Goal: Find specific page/section: Find specific page/section

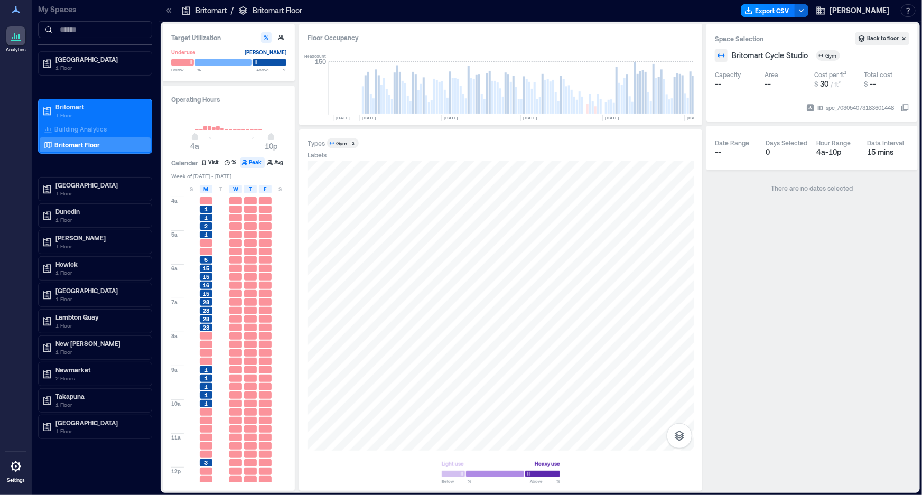
scroll to position [0, 5324]
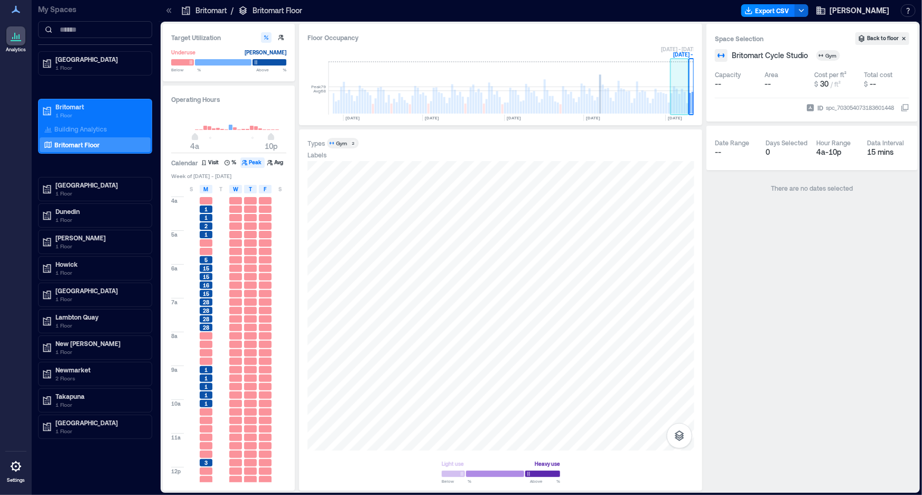
click at [684, 99] on rect at bounding box center [685, 103] width 2 height 22
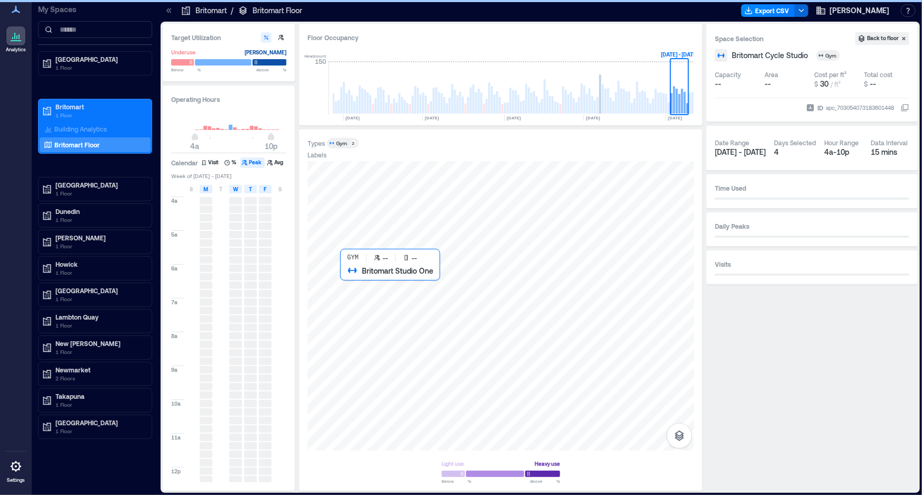
click at [386, 314] on div at bounding box center [501, 306] width 387 height 290
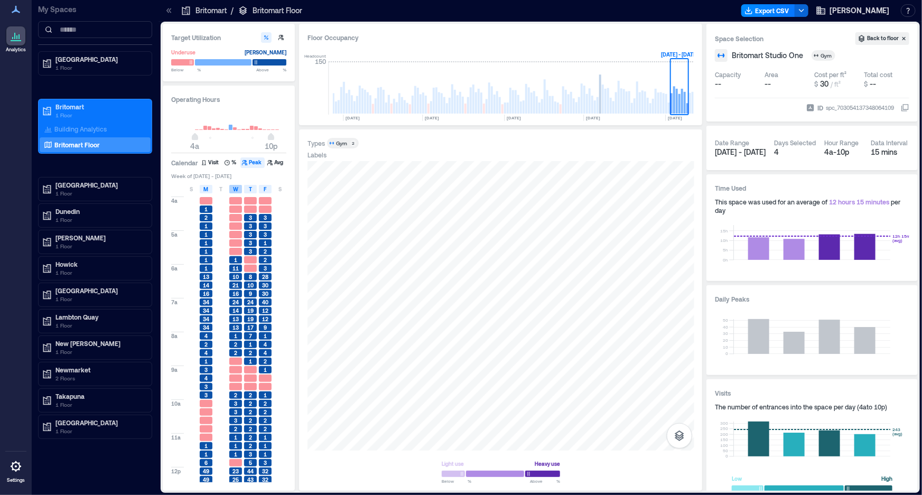
click at [240, 190] on div "W" at bounding box center [235, 189] width 13 height 8
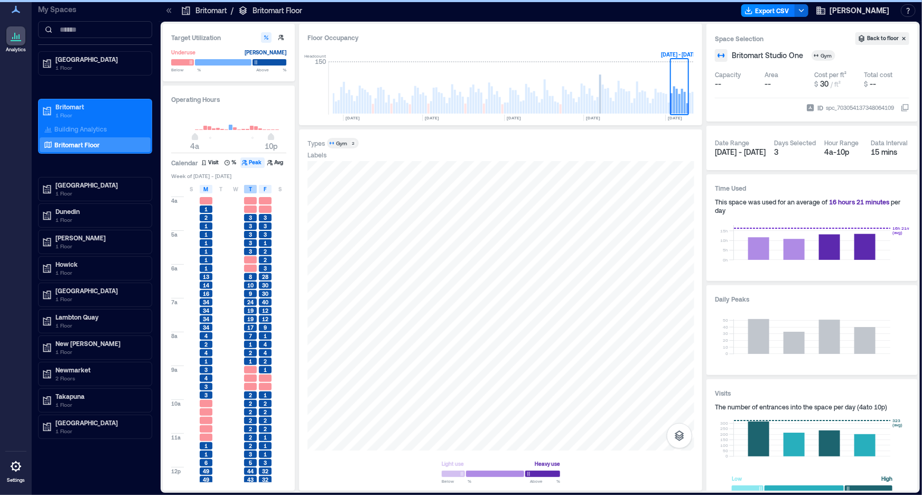
click at [249, 188] on span "T" at bounding box center [250, 189] width 3 height 8
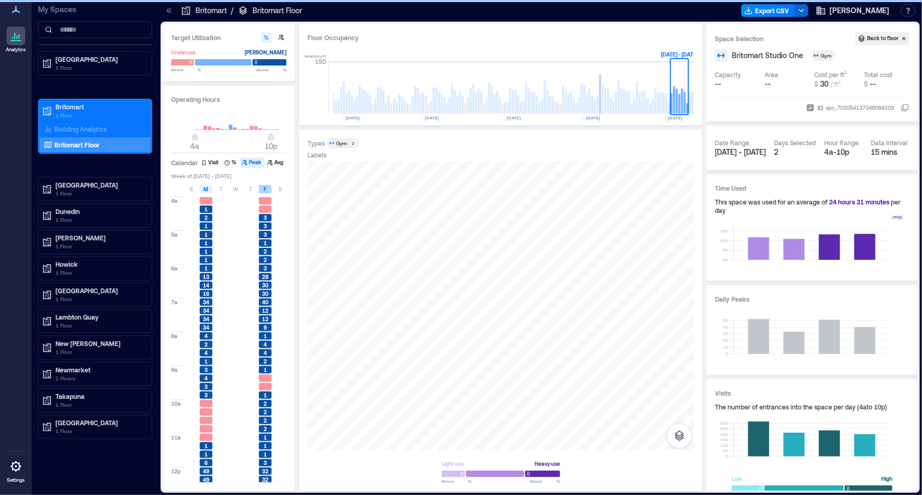
click at [263, 188] on div "F" at bounding box center [265, 189] width 13 height 8
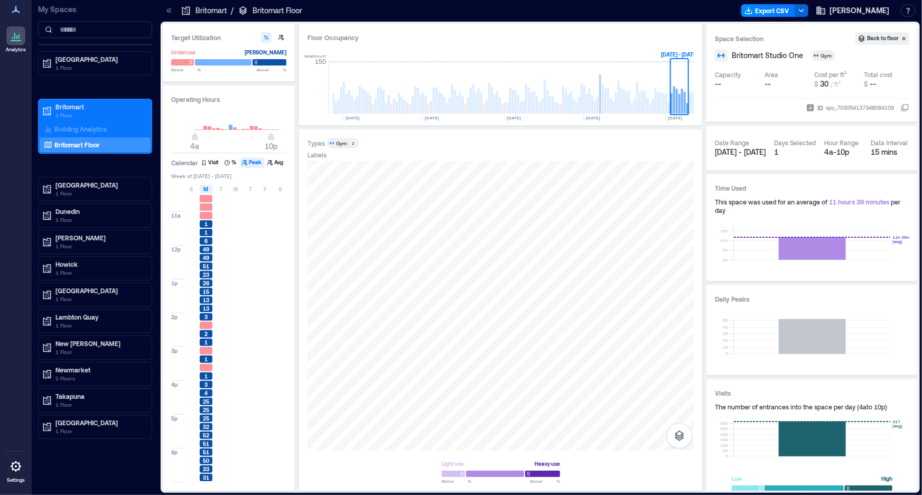
scroll to position [322, 0]
click at [209, 185] on div "M" at bounding box center [206, 189] width 13 height 8
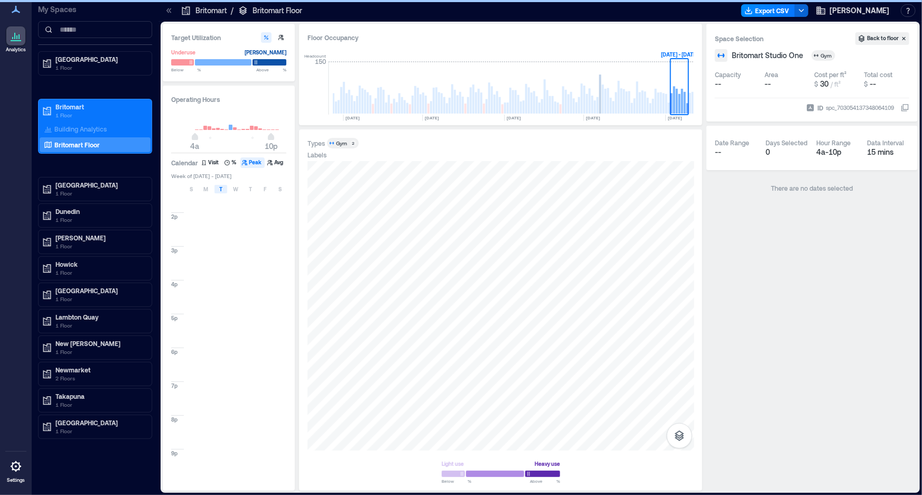
click at [220, 187] on span "T" at bounding box center [220, 189] width 3 height 8
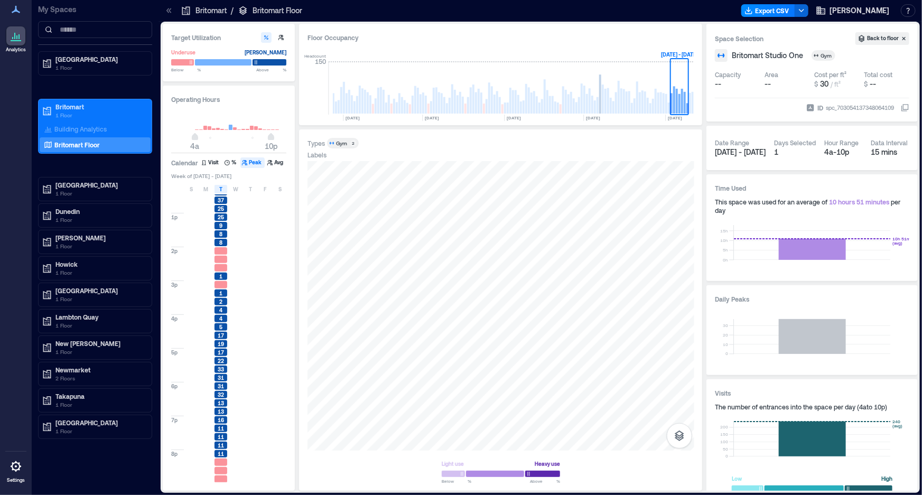
scroll to position [322, 0]
click at [221, 191] on span "T" at bounding box center [220, 189] width 3 height 8
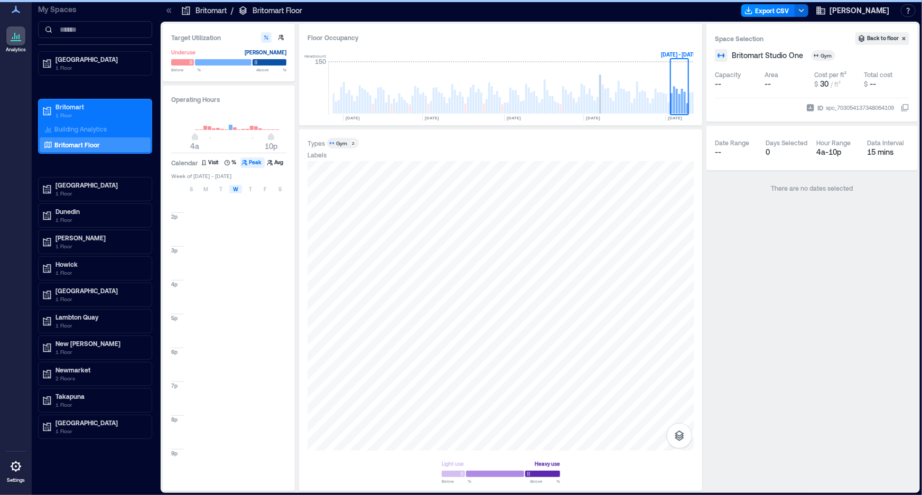
click at [234, 187] on span "W" at bounding box center [235, 189] width 5 height 8
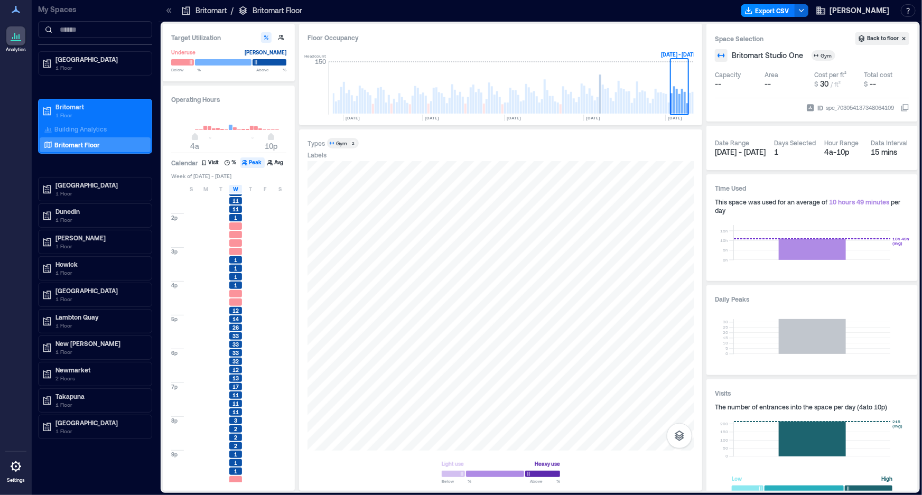
scroll to position [322, 0]
click at [235, 188] on span "W" at bounding box center [235, 189] width 5 height 8
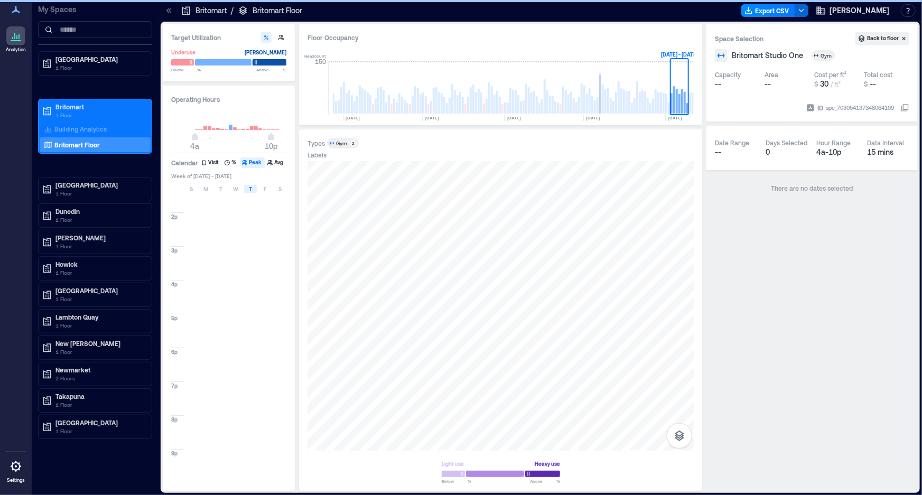
click at [254, 188] on div "T" at bounding box center [250, 189] width 13 height 8
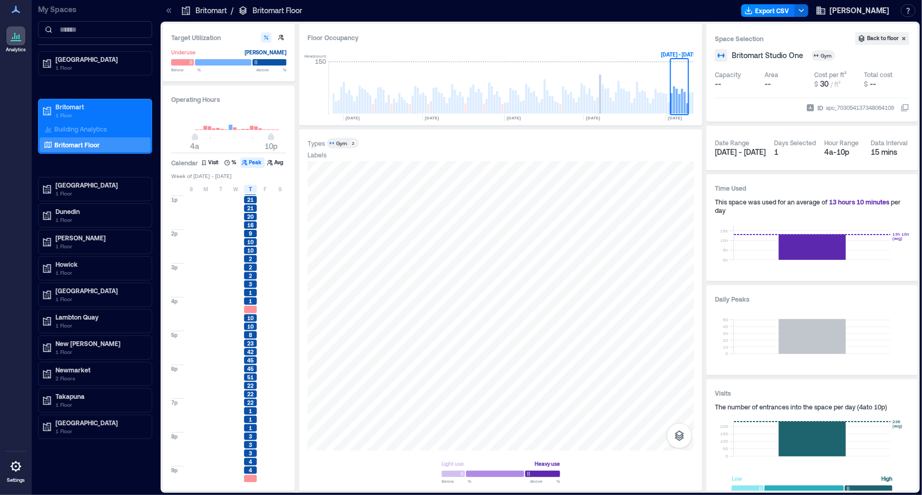
scroll to position [322, 0]
click at [249, 188] on span "T" at bounding box center [250, 189] width 3 height 8
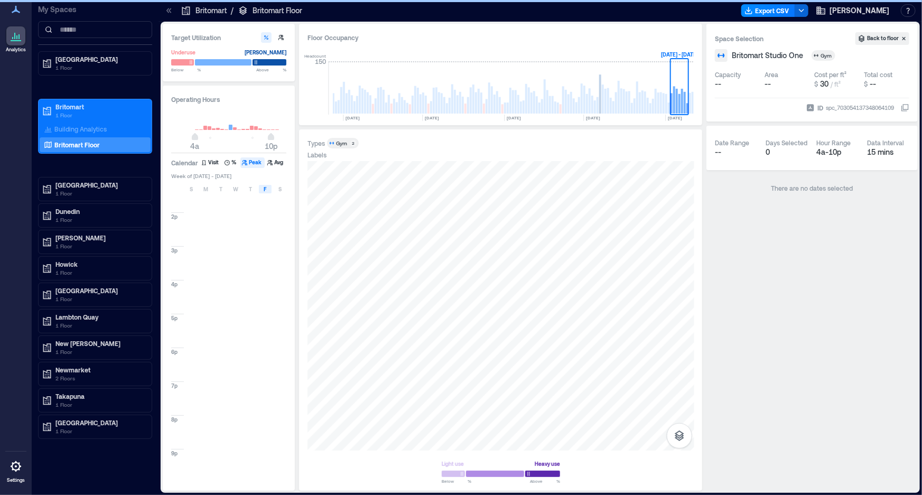
click at [264, 187] on span "F" at bounding box center [265, 189] width 3 height 8
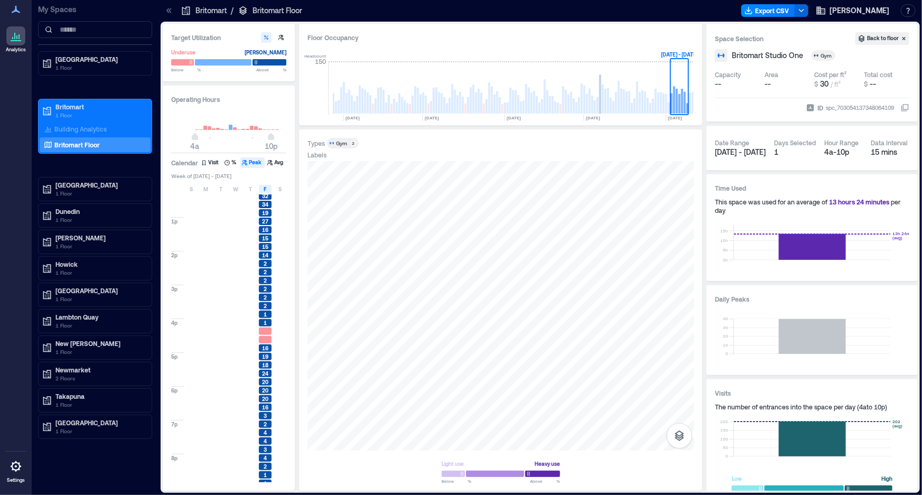
scroll to position [322, 0]
click at [264, 191] on span "F" at bounding box center [265, 189] width 3 height 8
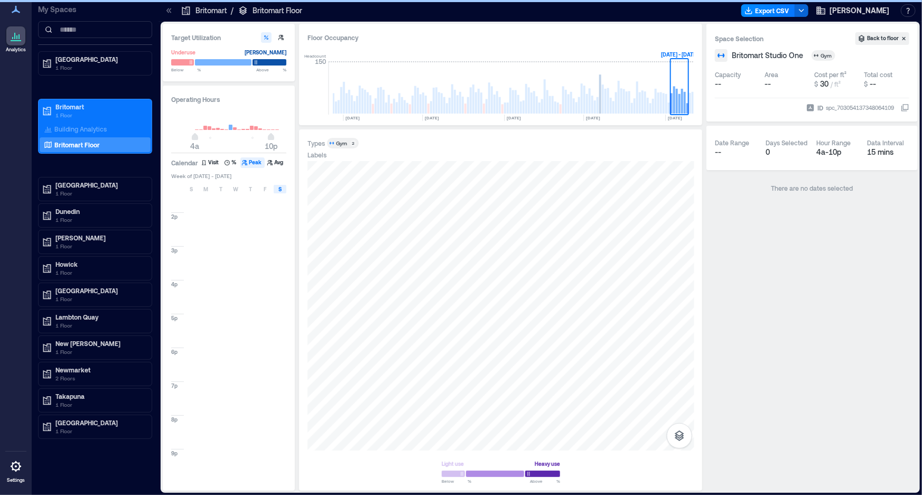
click at [280, 185] on span "S" at bounding box center [279, 189] width 3 height 8
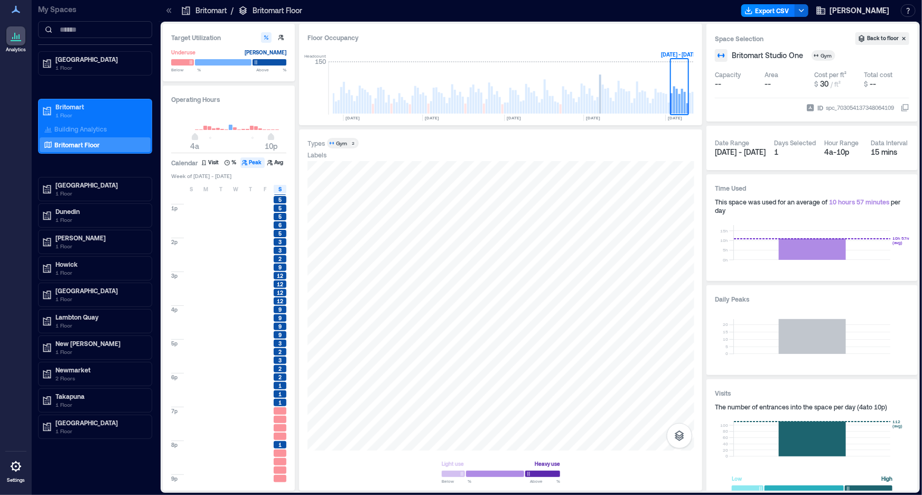
scroll to position [274, 0]
click at [690, 106] on rect at bounding box center [690, 103] width 2 height 21
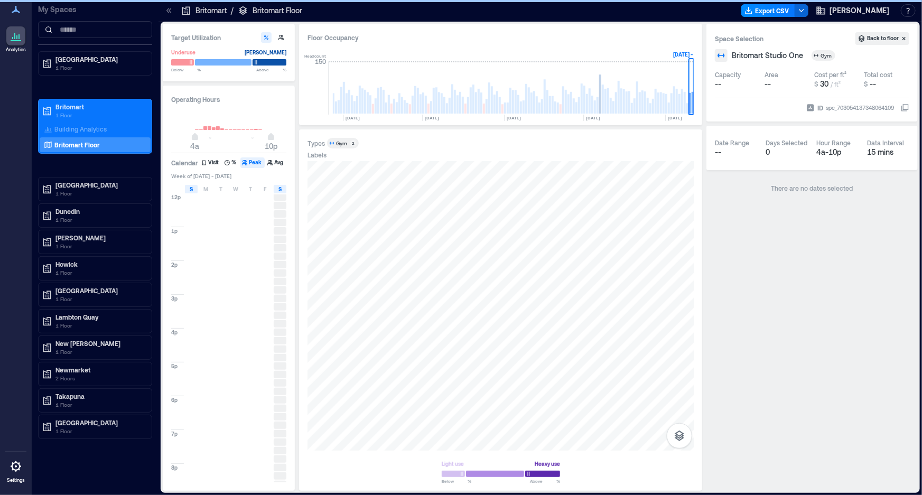
click at [194, 190] on div "S" at bounding box center [191, 189] width 13 height 8
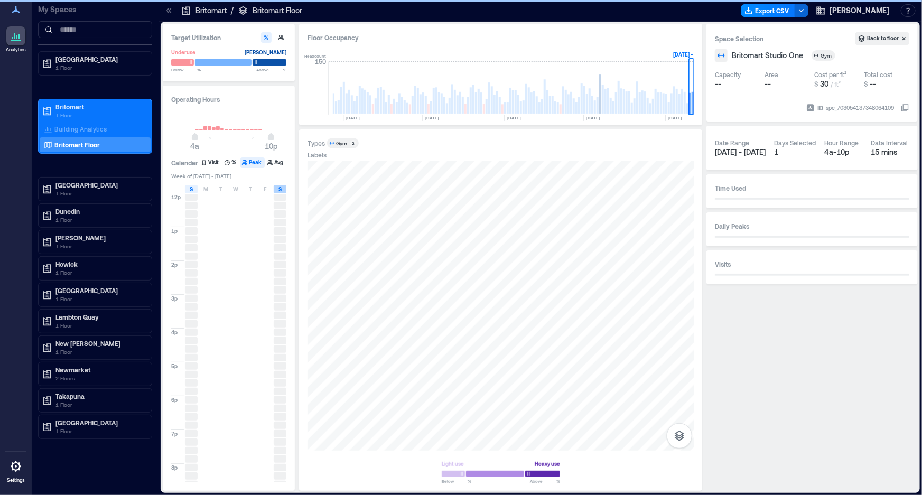
click at [286, 191] on div "S" at bounding box center [280, 189] width 13 height 8
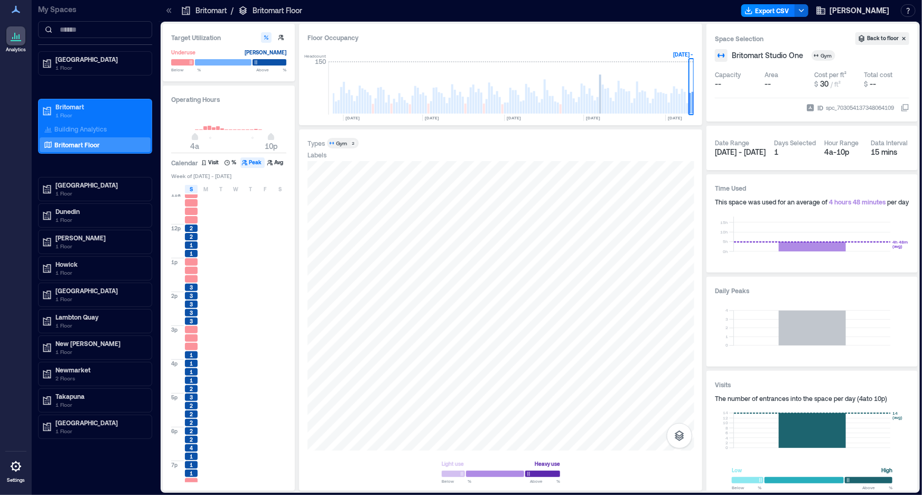
scroll to position [322, 0]
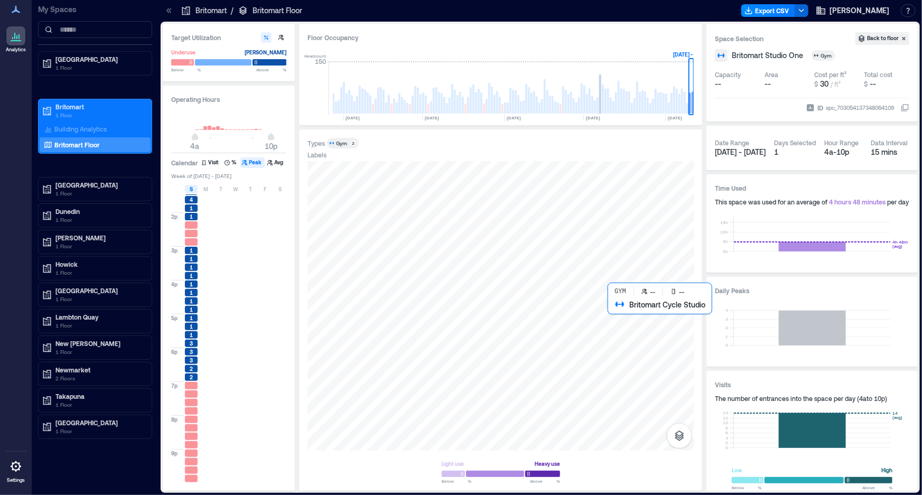
click at [626, 316] on div at bounding box center [501, 306] width 387 height 290
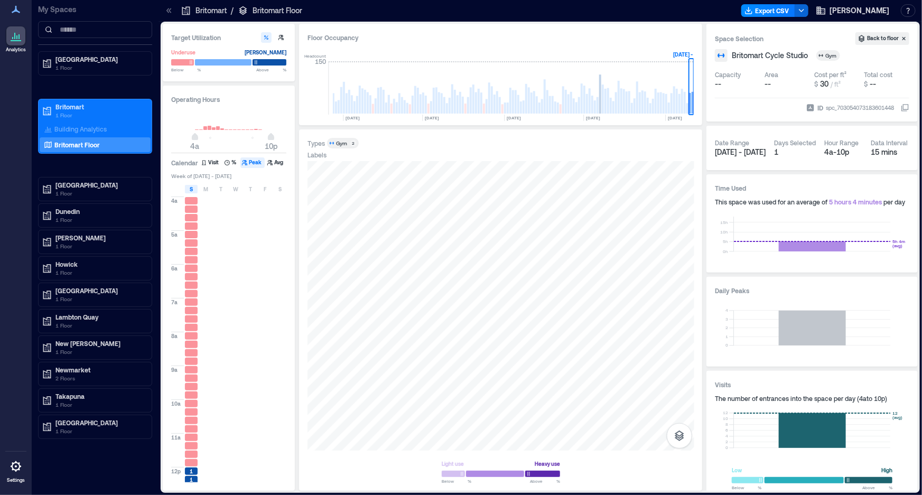
scroll to position [240, 0]
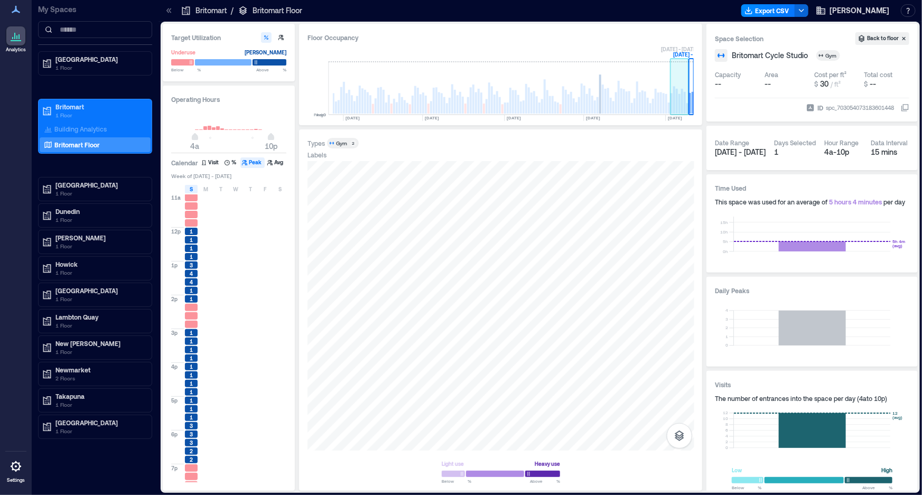
click at [685, 104] on rect at bounding box center [685, 103] width 2 height 22
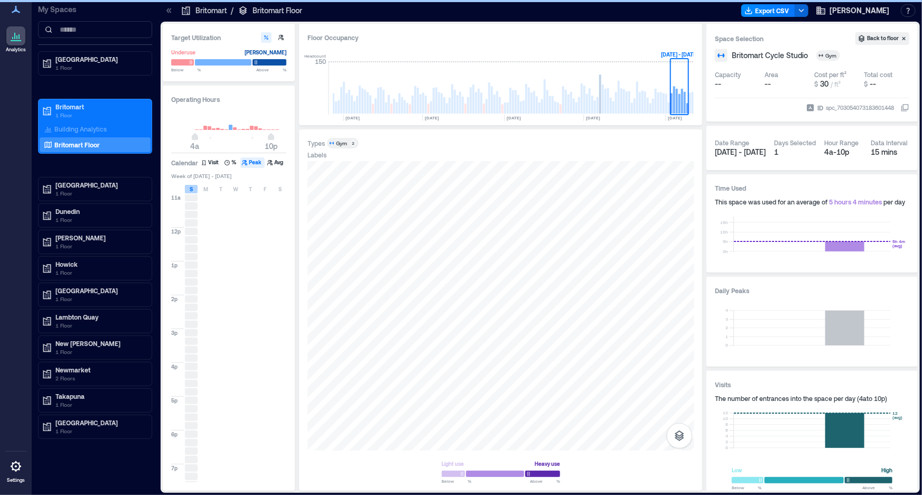
click at [190, 191] on span "S" at bounding box center [191, 189] width 3 height 8
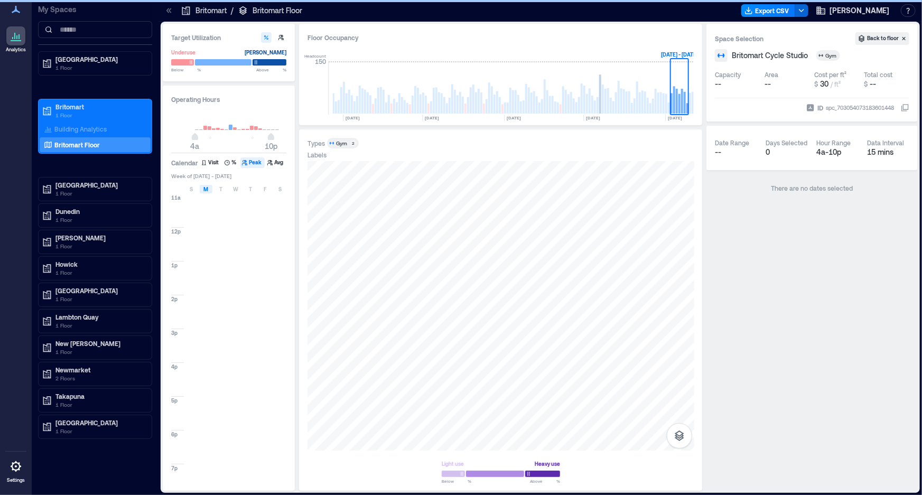
click at [204, 190] on span "M" at bounding box center [206, 189] width 5 height 8
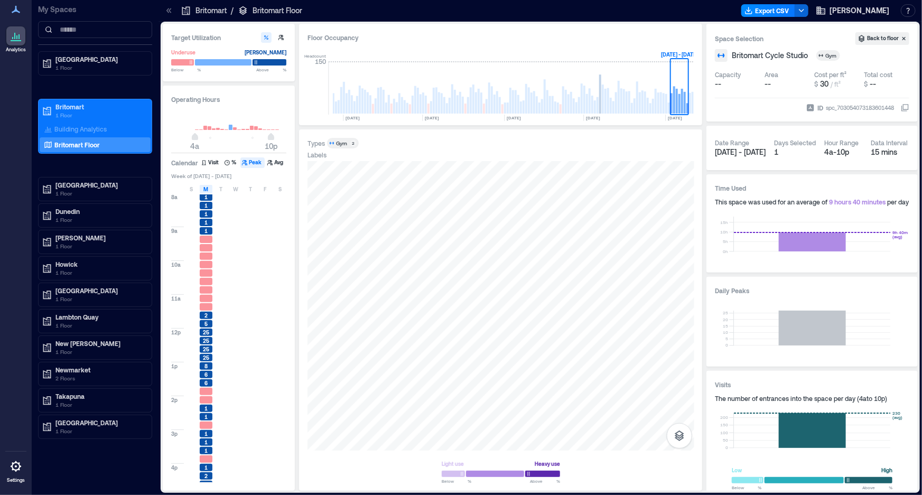
scroll to position [144, 0]
click at [208, 187] on span "M" at bounding box center [206, 189] width 5 height 8
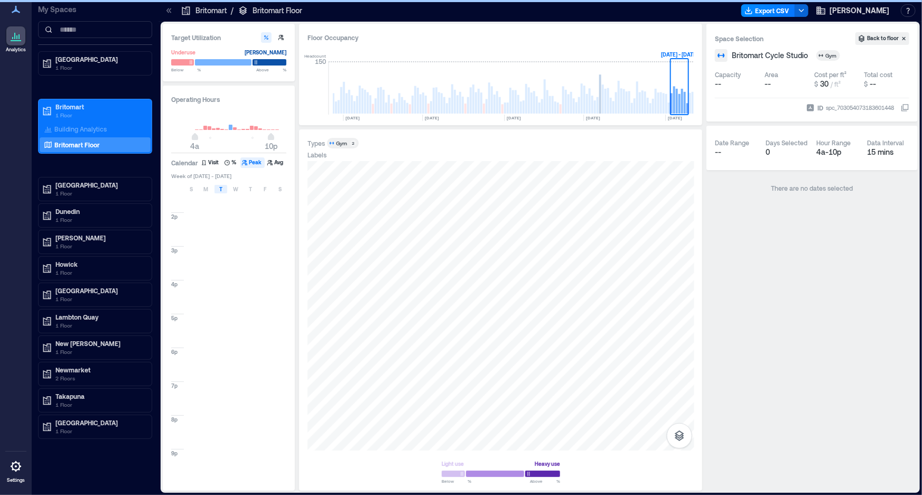
click at [224, 187] on div "T" at bounding box center [221, 189] width 13 height 8
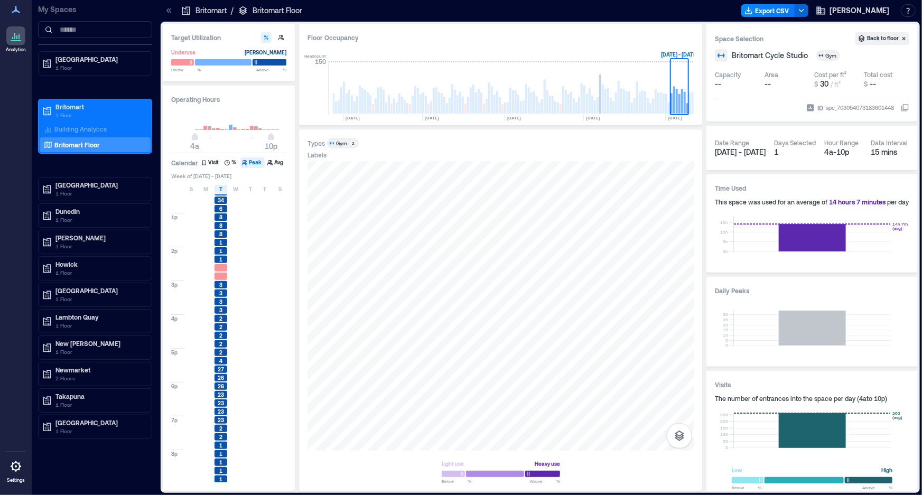
scroll to position [322, 0]
click at [220, 190] on span "T" at bounding box center [220, 189] width 3 height 8
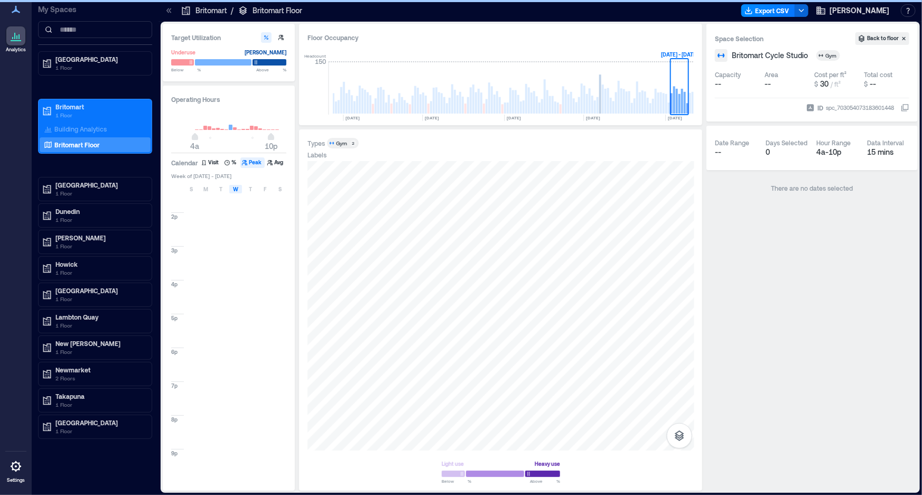
click at [238, 190] on span "W" at bounding box center [235, 189] width 5 height 8
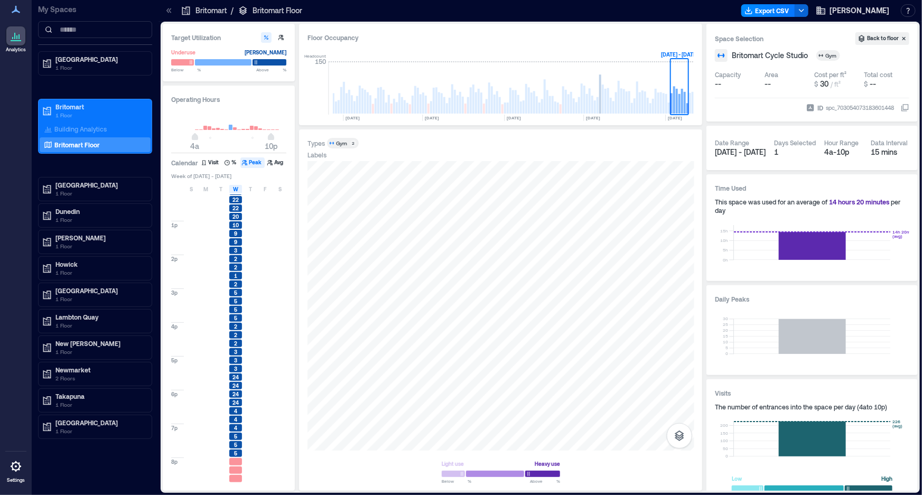
scroll to position [322, 0]
click at [226, 189] on div "T" at bounding box center [221, 189] width 13 height 8
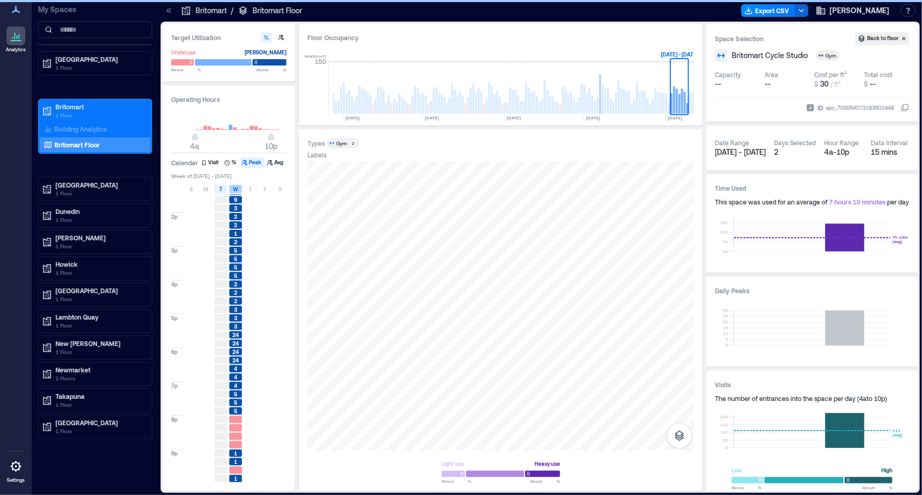
click at [238, 188] on span "W" at bounding box center [235, 189] width 5 height 8
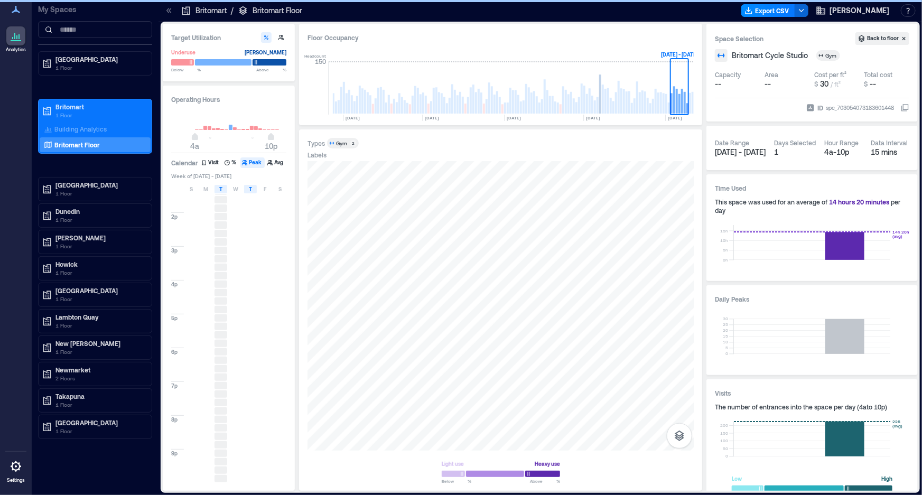
click at [251, 188] on span "T" at bounding box center [250, 189] width 3 height 8
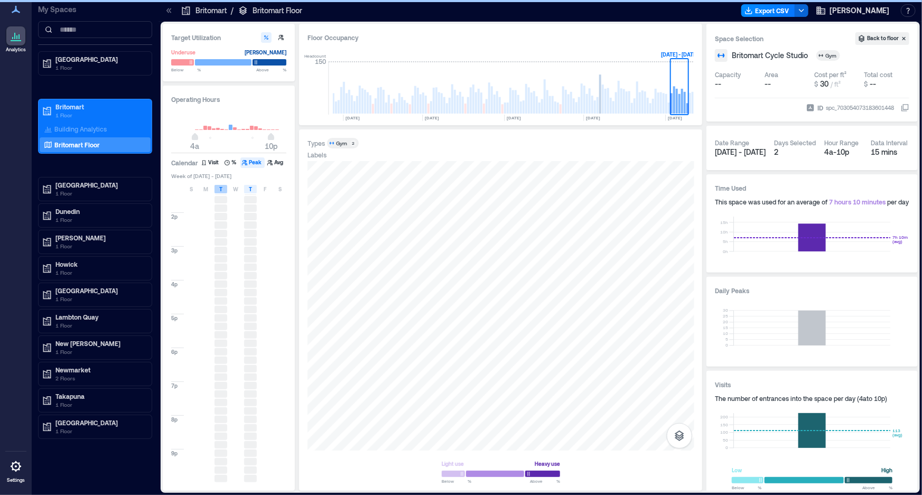
click at [222, 188] on span "T" at bounding box center [220, 189] width 3 height 8
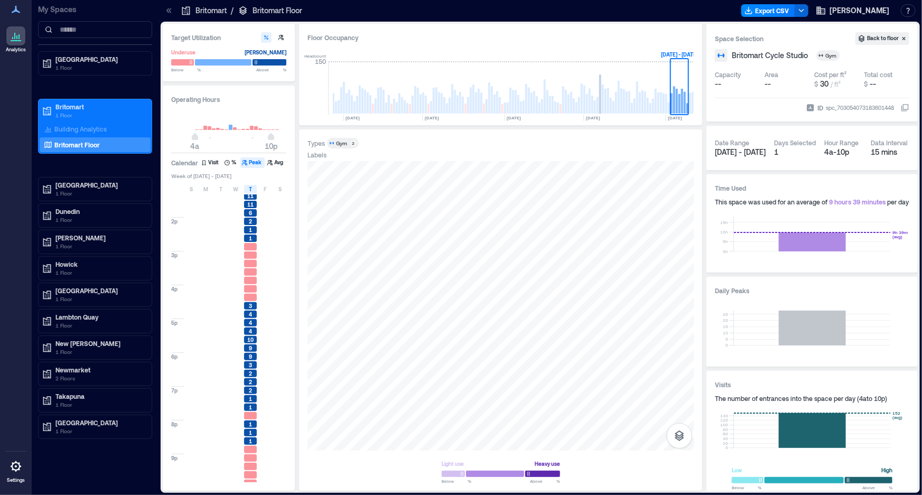
scroll to position [322, 0]
click at [250, 190] on span "T" at bounding box center [250, 189] width 3 height 8
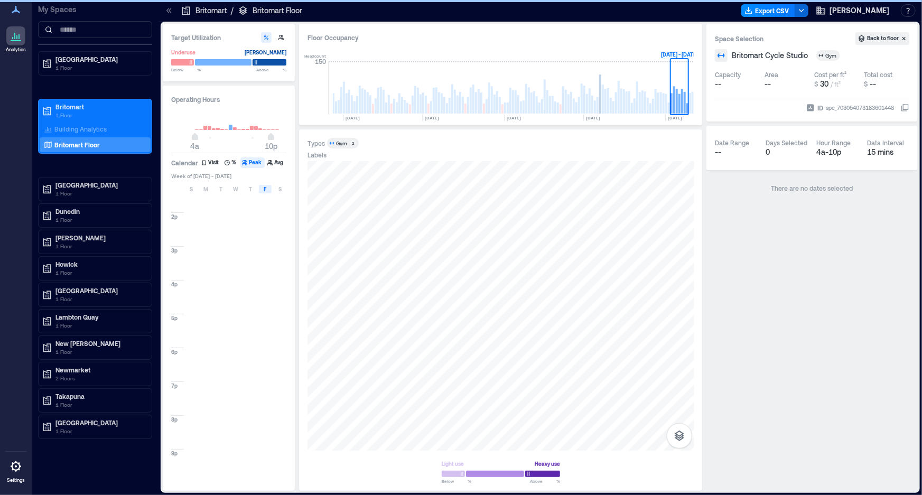
click at [263, 187] on div "F" at bounding box center [265, 189] width 13 height 8
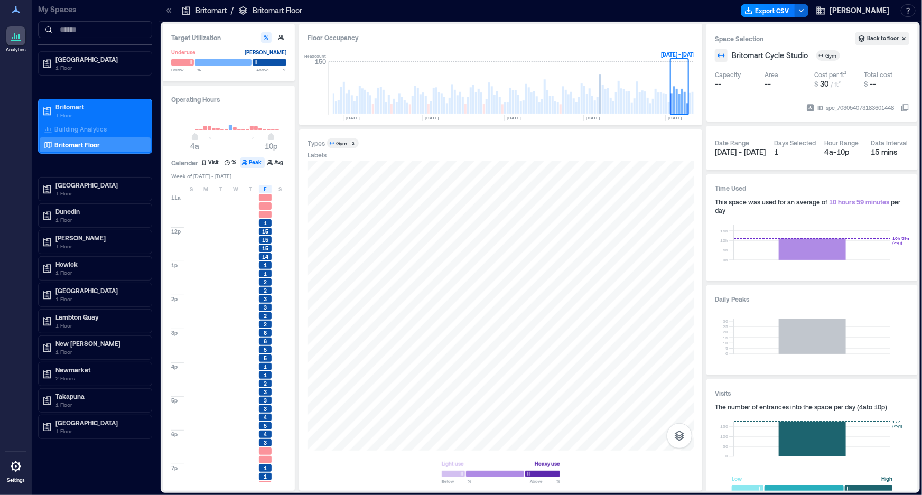
scroll to position [322, 0]
click at [271, 188] on div "F" at bounding box center [265, 189] width 13 height 8
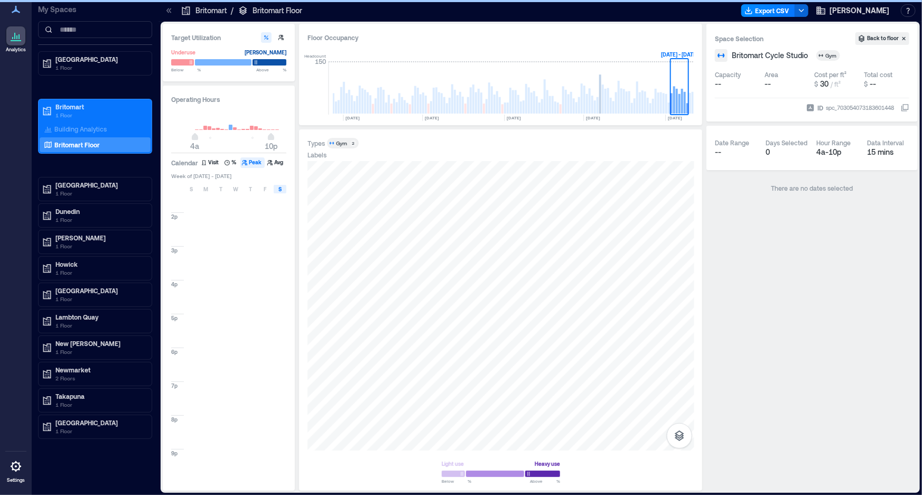
click at [285, 185] on div "S" at bounding box center [280, 189] width 13 height 8
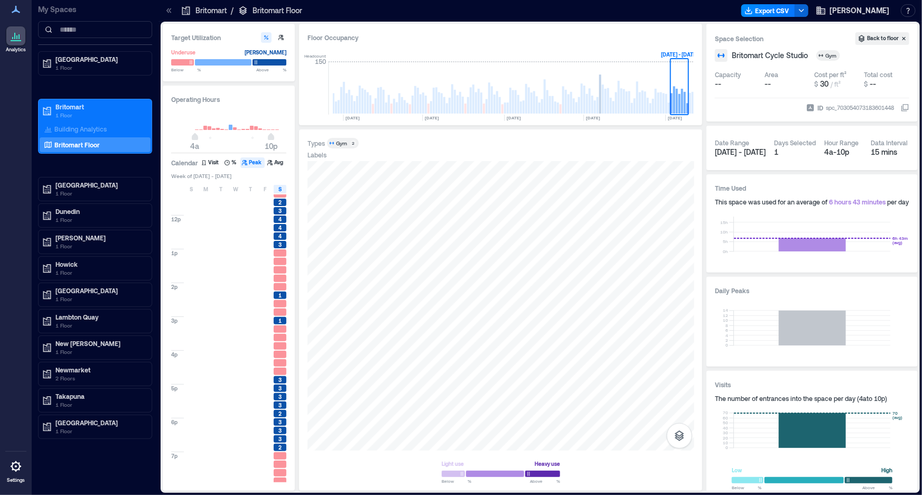
scroll to position [288, 0]
